Goal: Navigation & Orientation: Find specific page/section

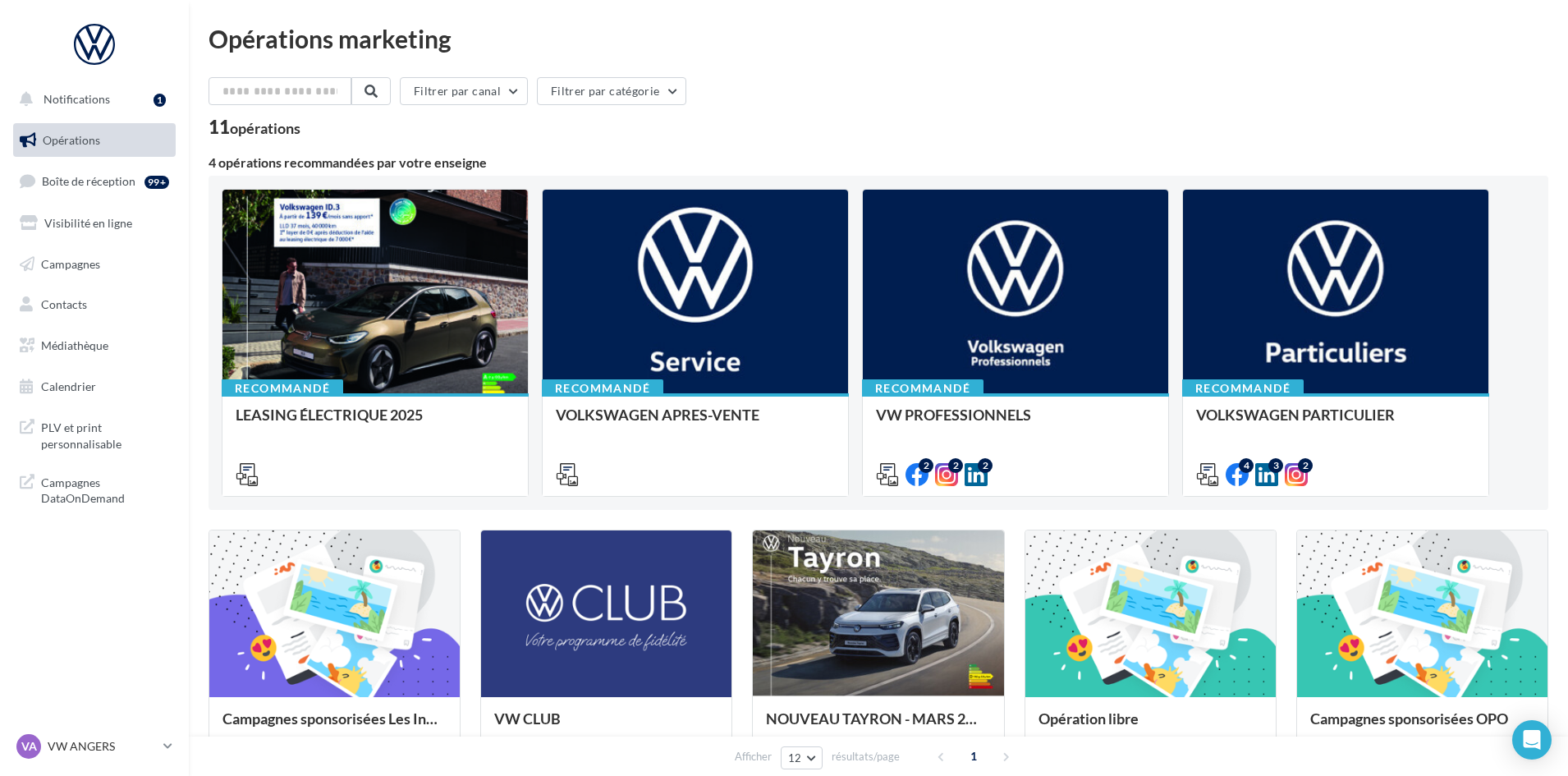
click at [81, 658] on nav "Notifications 1 Opérations Boîte de réception 99+ Visibilité en ligne Campagnes…" at bounding box center [94, 388] width 188 height 776
click at [124, 338] on link "Médiathèque" at bounding box center [94, 345] width 169 height 34
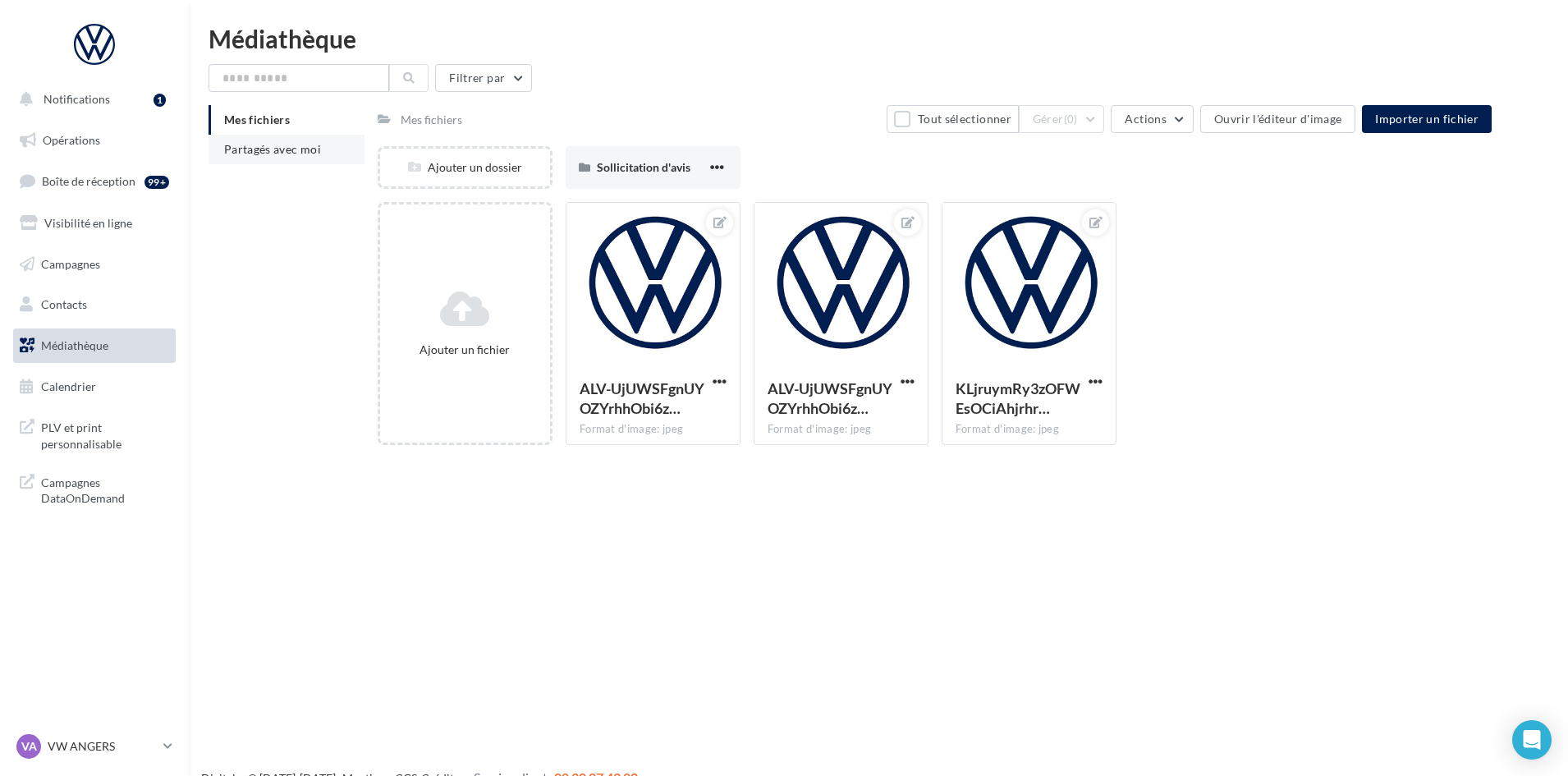
click at [330, 149] on li "Partagés avec moi" at bounding box center [287, 150] width 156 height 30
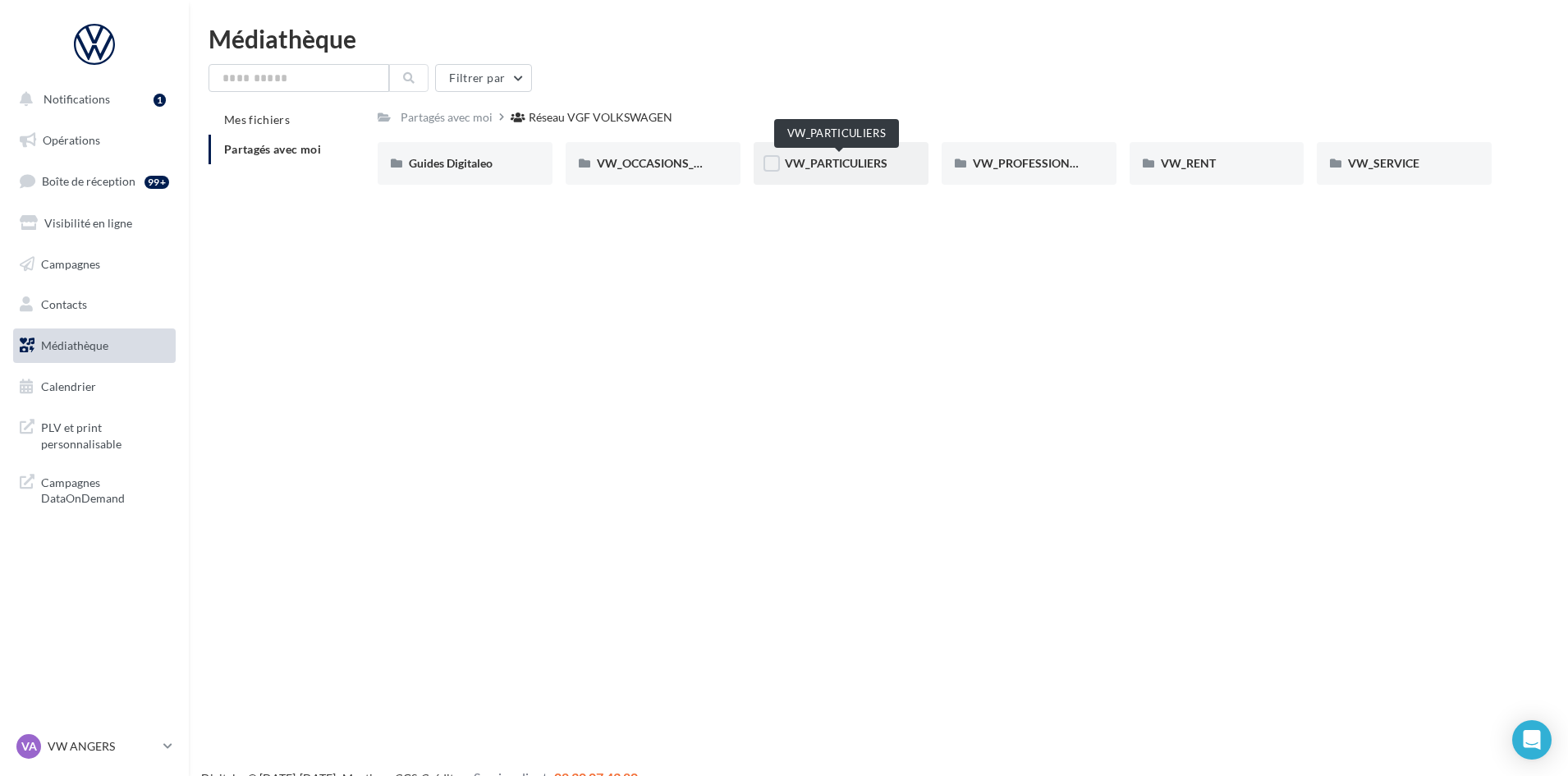
click at [833, 163] on span "VW_PARTICULIERS" at bounding box center [835, 163] width 103 height 14
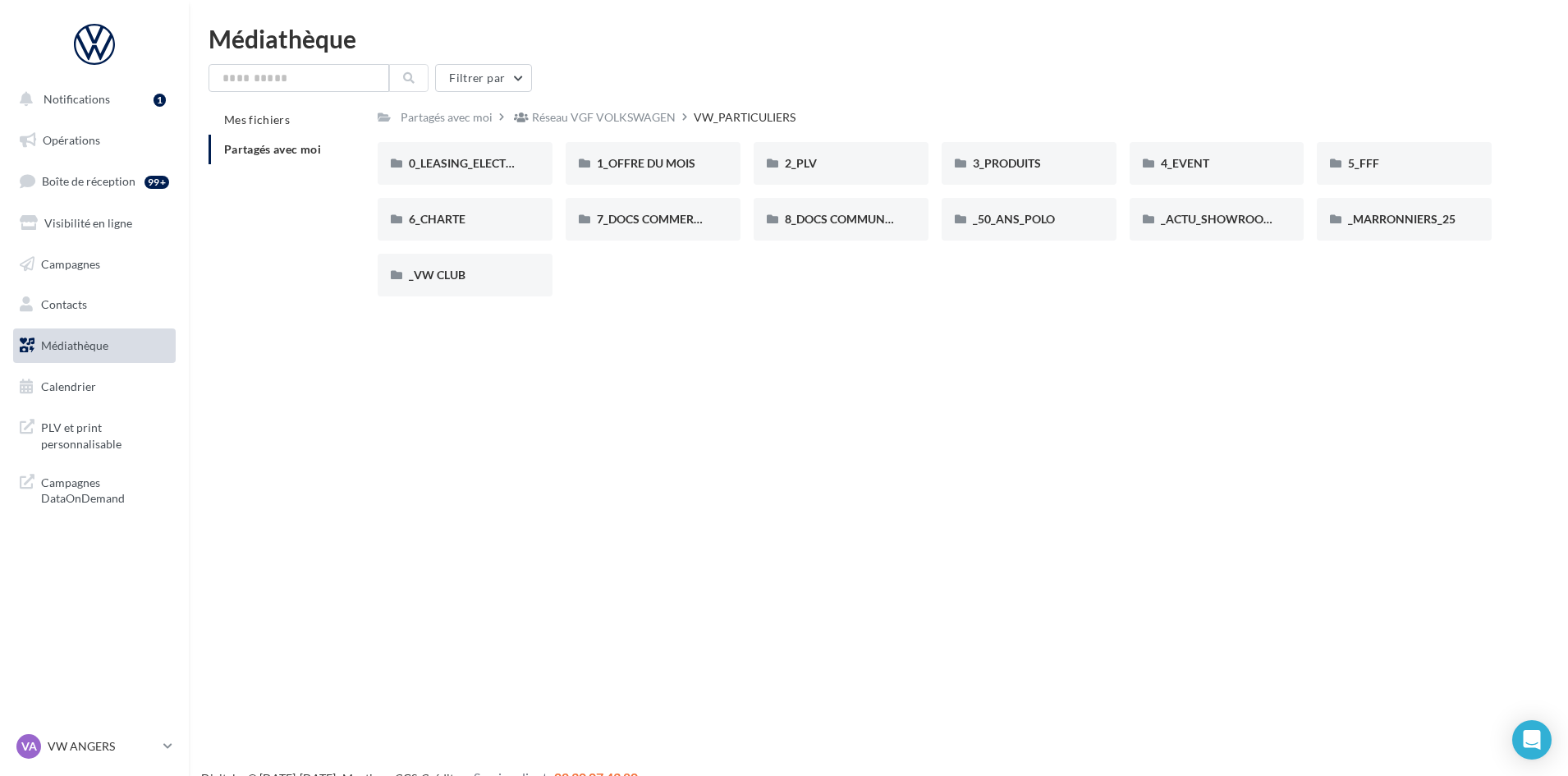
click at [670, 460] on div "Notifications 1 Opérations Boîte de réception 99+ Visibilité en ligne Campagnes…" at bounding box center [784, 414] width 1568 height 776
click at [657, 163] on span "1_OFFRE DU MOIS" at bounding box center [646, 163] width 98 height 14
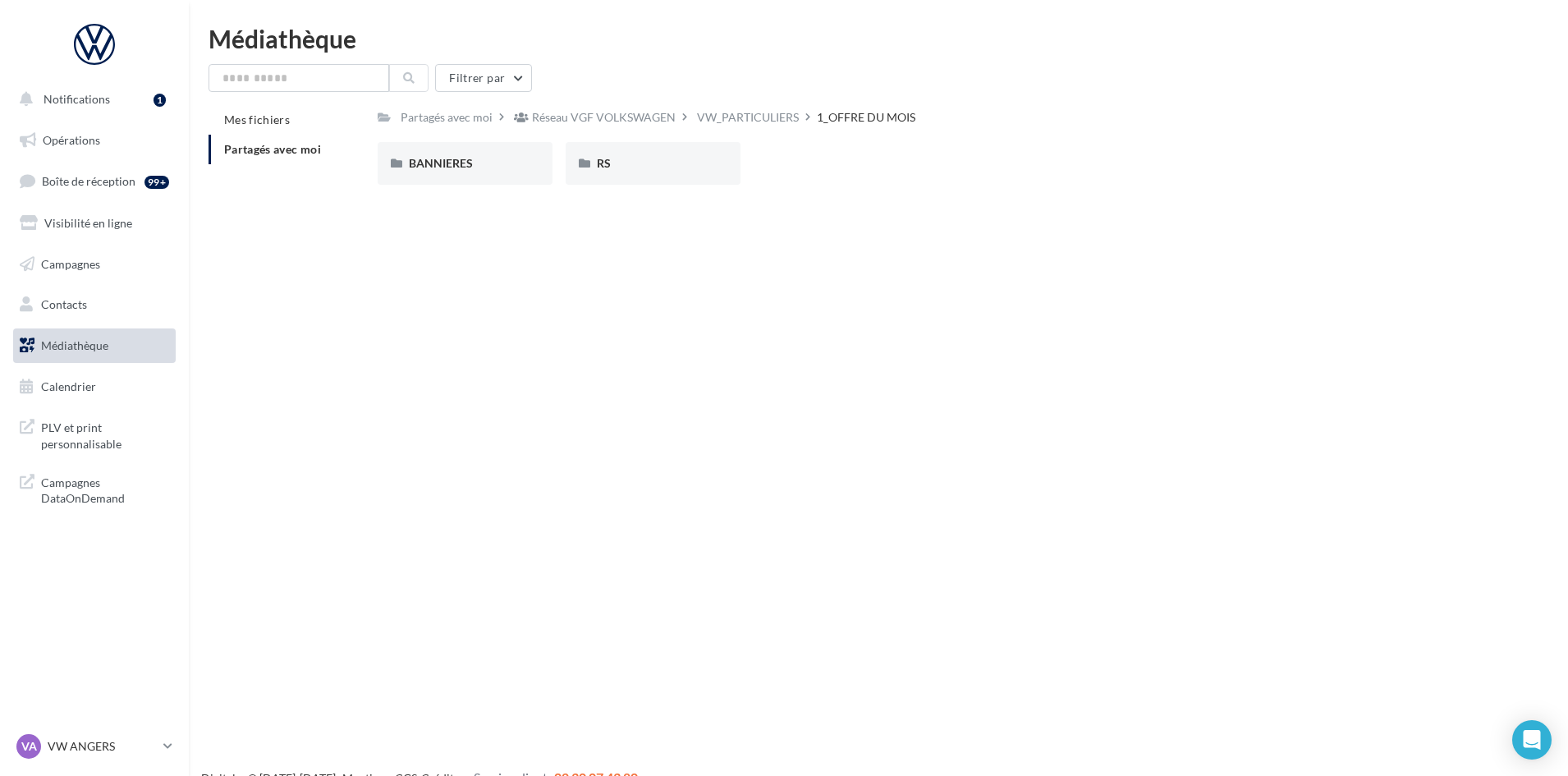
click at [708, 188] on div "BANNIERES BANNIERES RS RS" at bounding box center [941, 170] width 1127 height 56
click at [705, 176] on div "RS" at bounding box center [653, 163] width 175 height 43
click at [477, 160] on div "AVEC PO" at bounding box center [465, 163] width 112 height 17
click at [624, 152] on div "T-CROSS" at bounding box center [653, 163] width 175 height 43
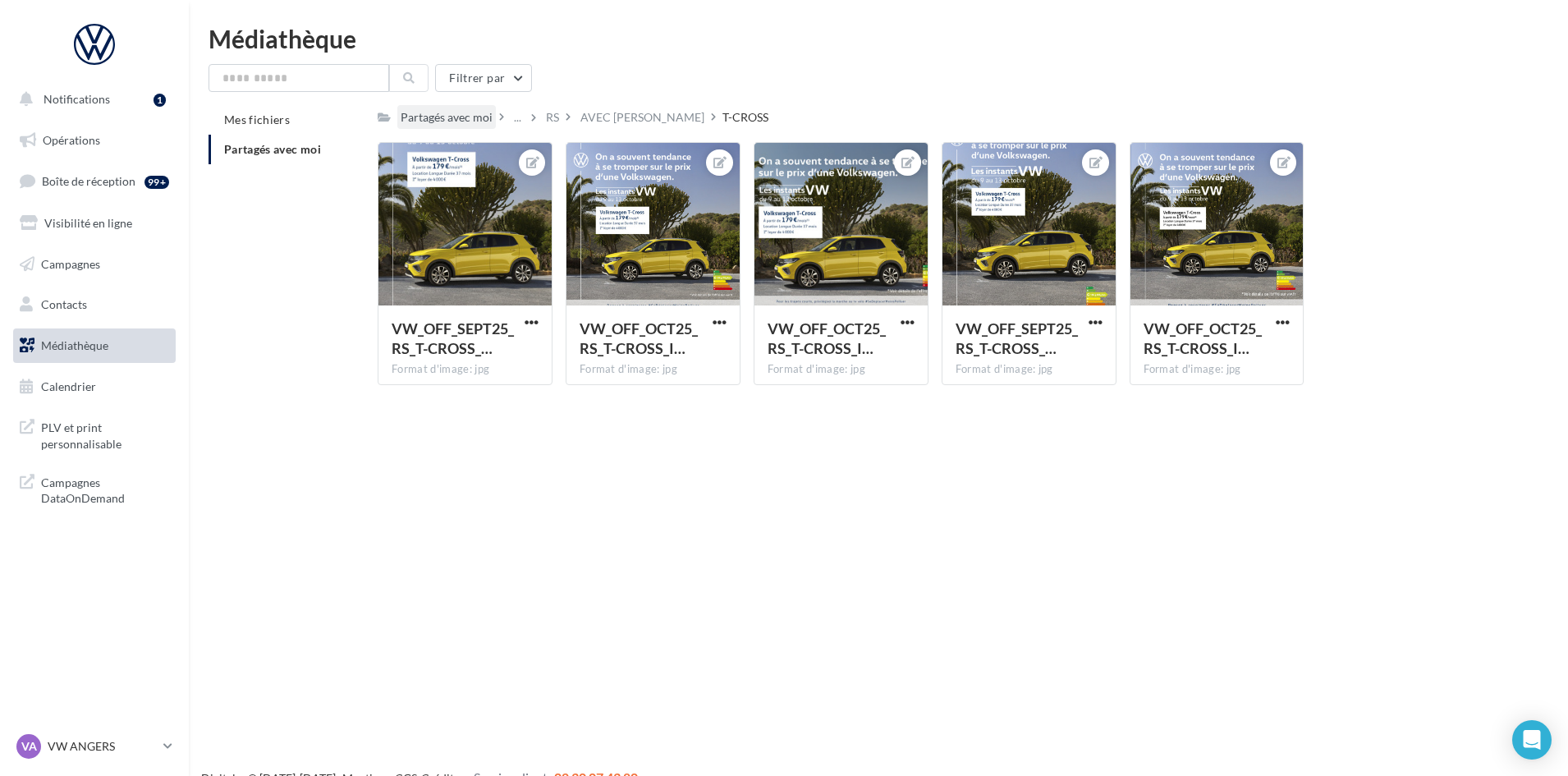
click at [428, 124] on div "Partagés avec moi" at bounding box center [446, 117] width 92 height 17
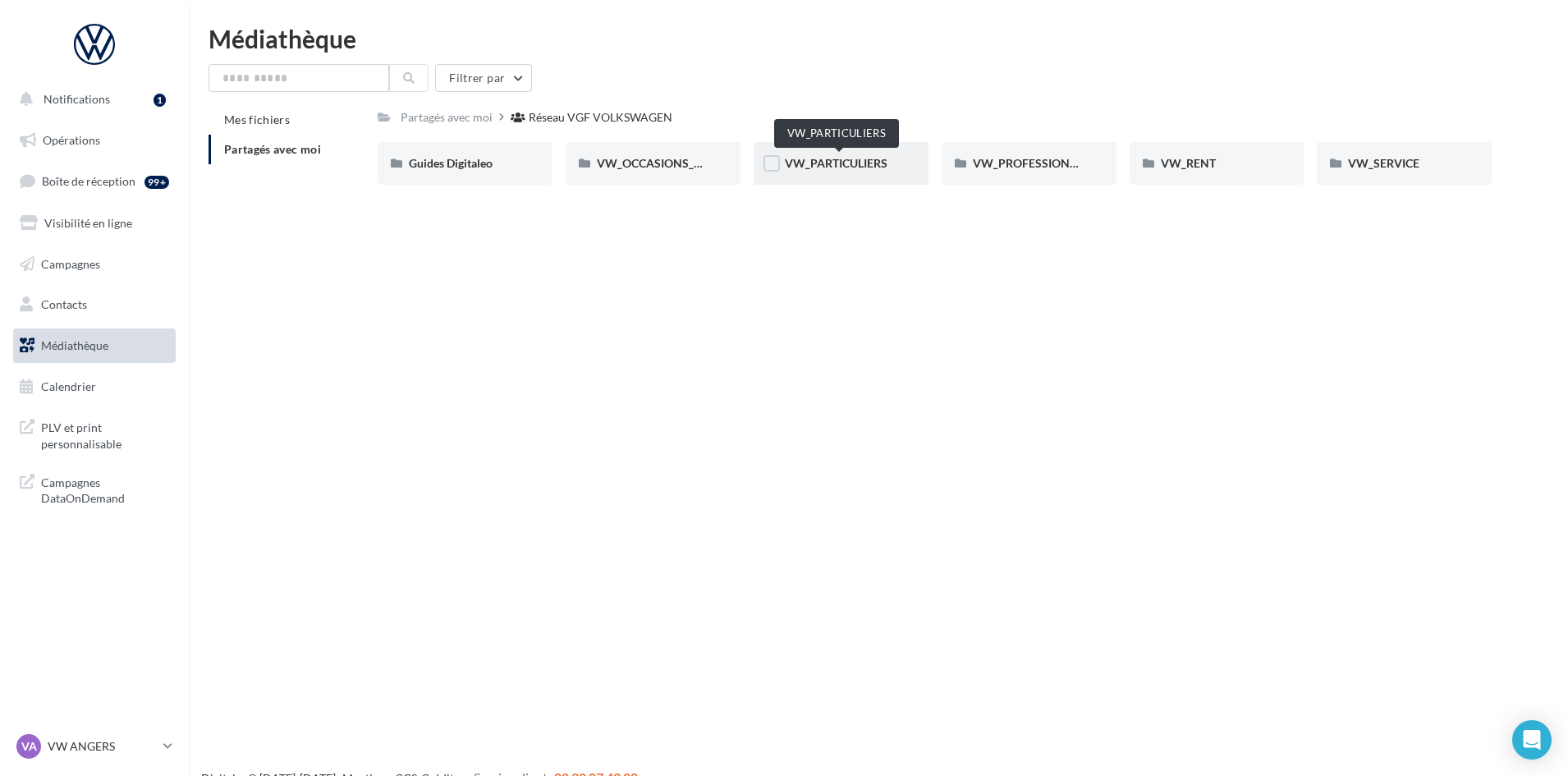
click at [826, 157] on span "VW_PARTICULIERS" at bounding box center [835, 163] width 103 height 14
